Goal: Information Seeking & Learning: Learn about a topic

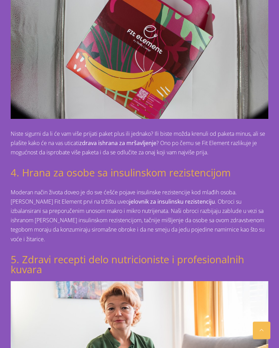
scroll to position [729, 0]
click at [138, 198] on strong "jelovnik za insulinsku rezistenciju" at bounding box center [172, 202] width 86 height 8
click at [142, 198] on strong "jelovnik za insulinsku rezistenciju" at bounding box center [172, 202] width 86 height 8
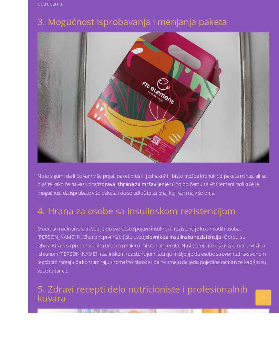
scroll to position [663, 0]
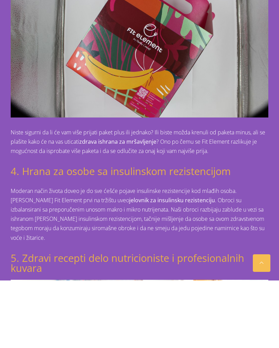
click at [136, 264] on strong "jelovnik za insulinsku rezistenciju" at bounding box center [172, 268] width 86 height 8
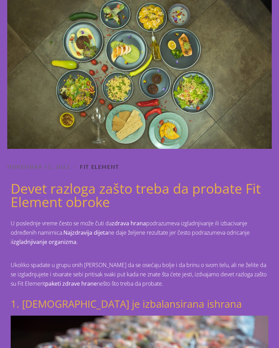
scroll to position [0, 0]
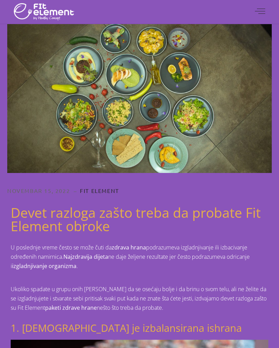
click at [262, 13] on span at bounding box center [260, 12] width 10 height 10
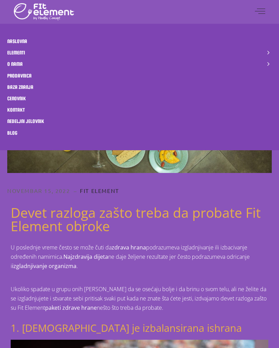
click at [15, 101] on span "Cenovnik" at bounding box center [16, 98] width 19 height 6
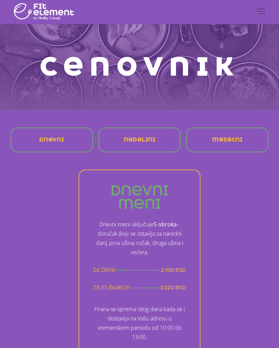
click at [263, 16] on span at bounding box center [260, 12] width 10 height 10
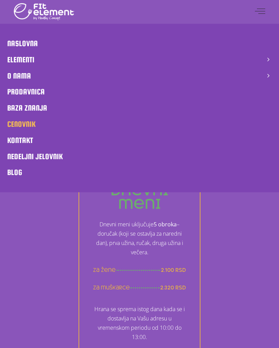
click at [57, 156] on span "Nedeljni jelovnik" at bounding box center [34, 156] width 55 height 9
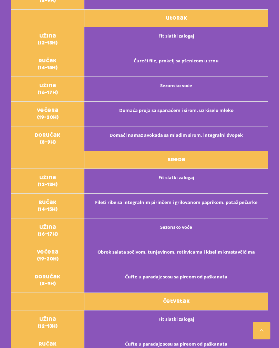
scroll to position [337, 0]
